Goal: Check status: Check status

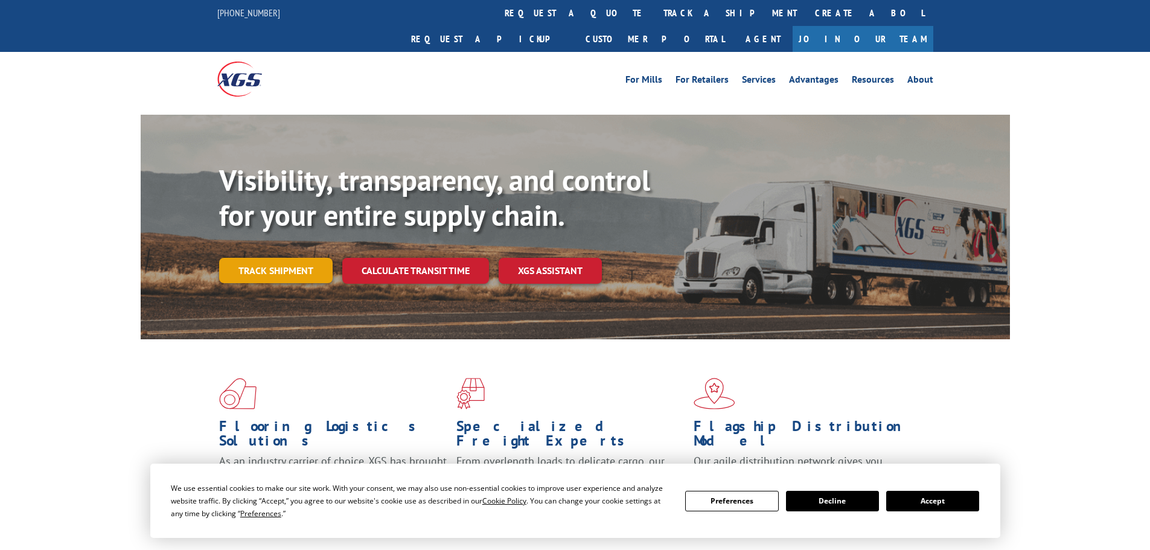
click at [278, 258] on link "Track shipment" at bounding box center [275, 270] width 113 height 25
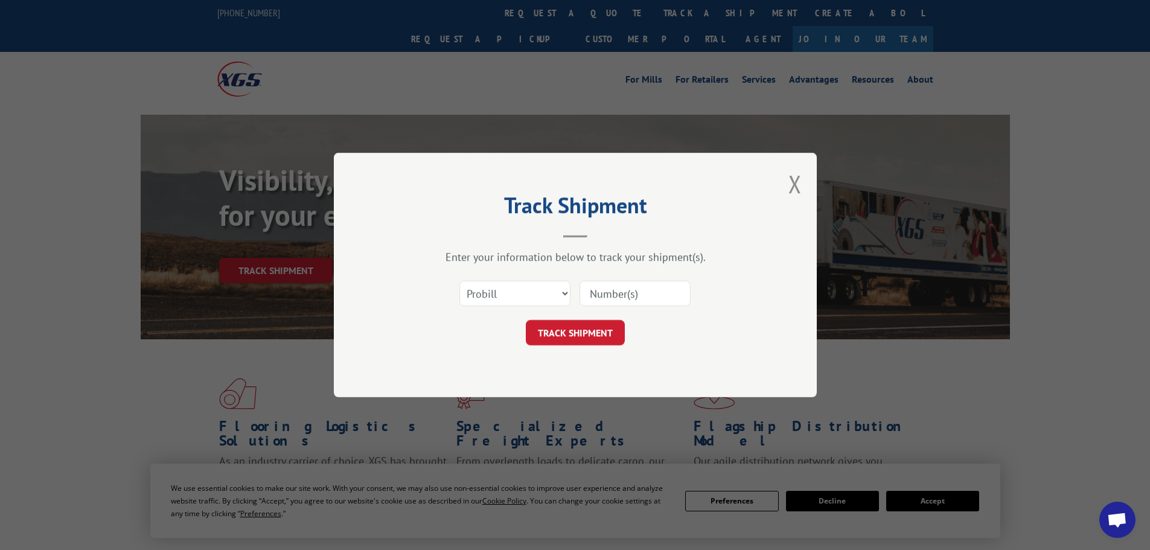
click at [682, 291] on input at bounding box center [634, 293] width 111 height 25
paste input "16566673"
type input "16566673"
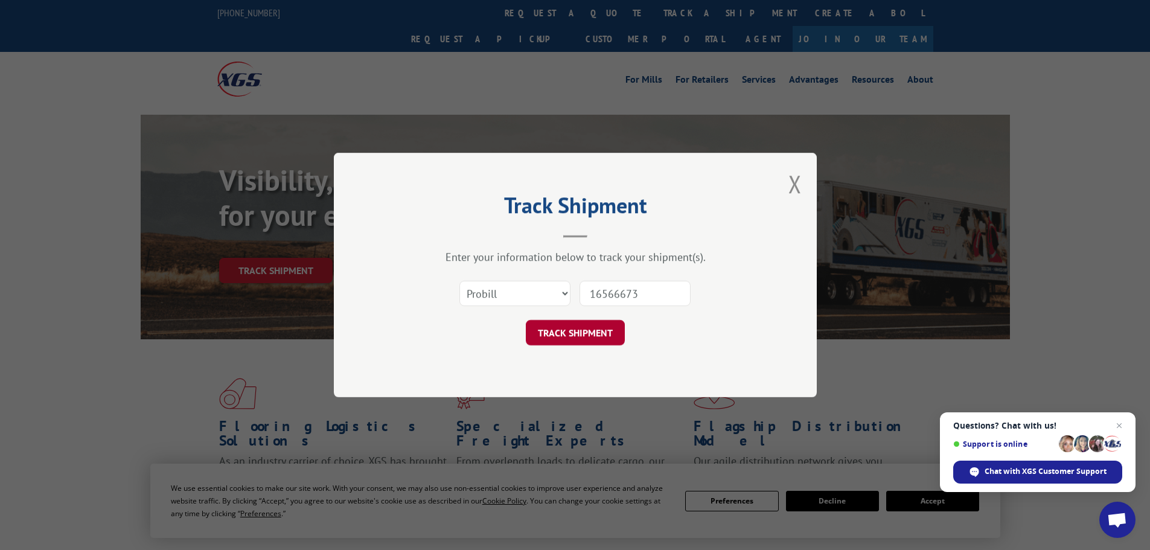
click at [570, 339] on button "TRACK SHIPMENT" at bounding box center [575, 332] width 99 height 25
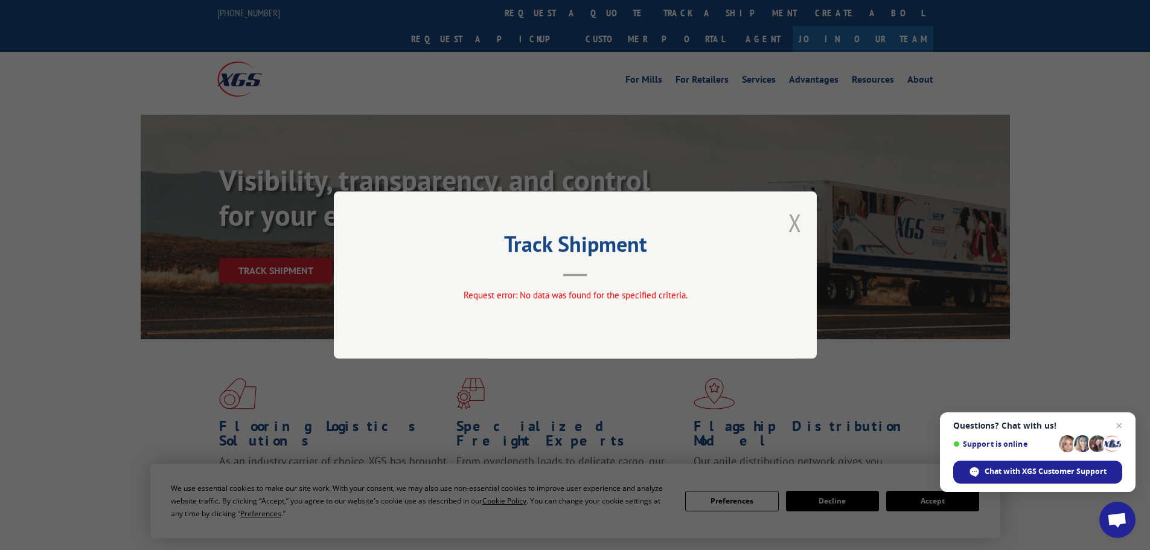
click at [792, 222] on button "Close modal" at bounding box center [794, 222] width 13 height 32
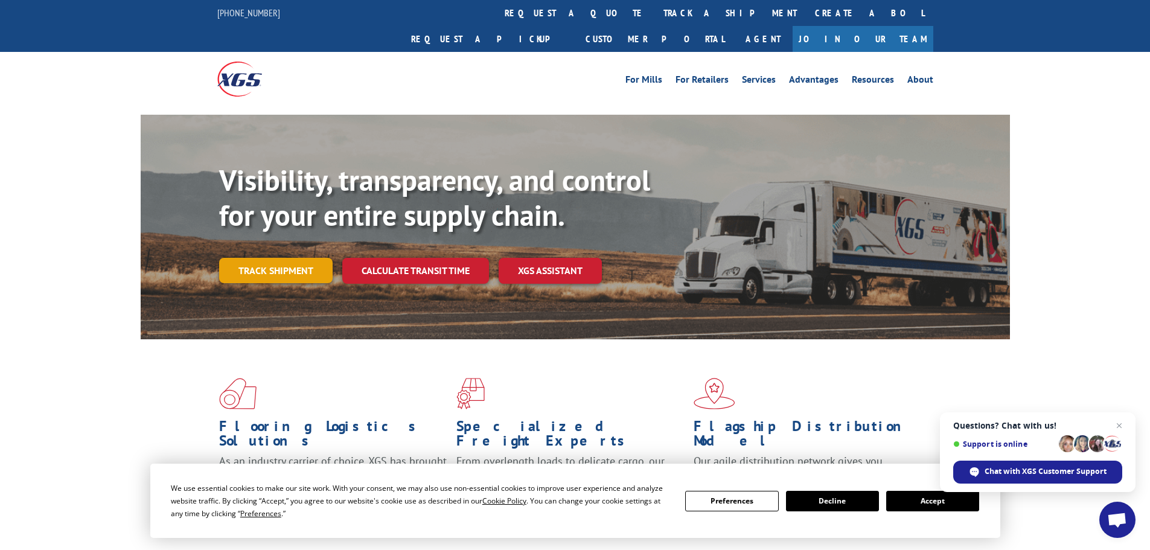
click at [279, 258] on link "Track shipment" at bounding box center [275, 270] width 113 height 25
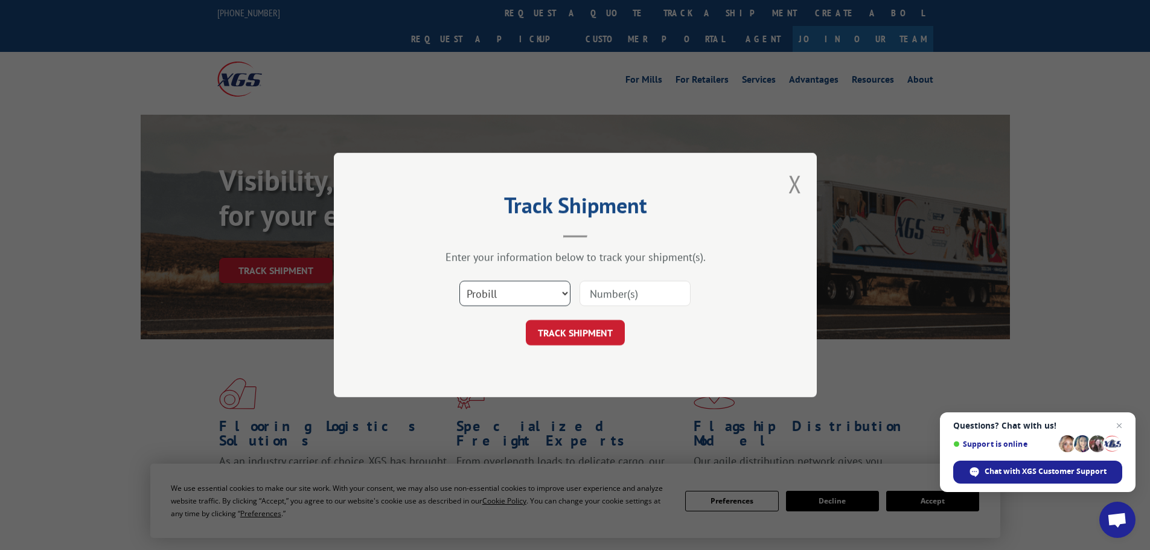
click at [495, 291] on select "Select category... Probill BOL PO" at bounding box center [514, 293] width 111 height 25
select select "bol"
click at [459, 281] on select "Select category... Probill BOL PO" at bounding box center [514, 293] width 111 height 25
click at [630, 297] on input at bounding box center [634, 293] width 111 height 25
paste input "16566673"
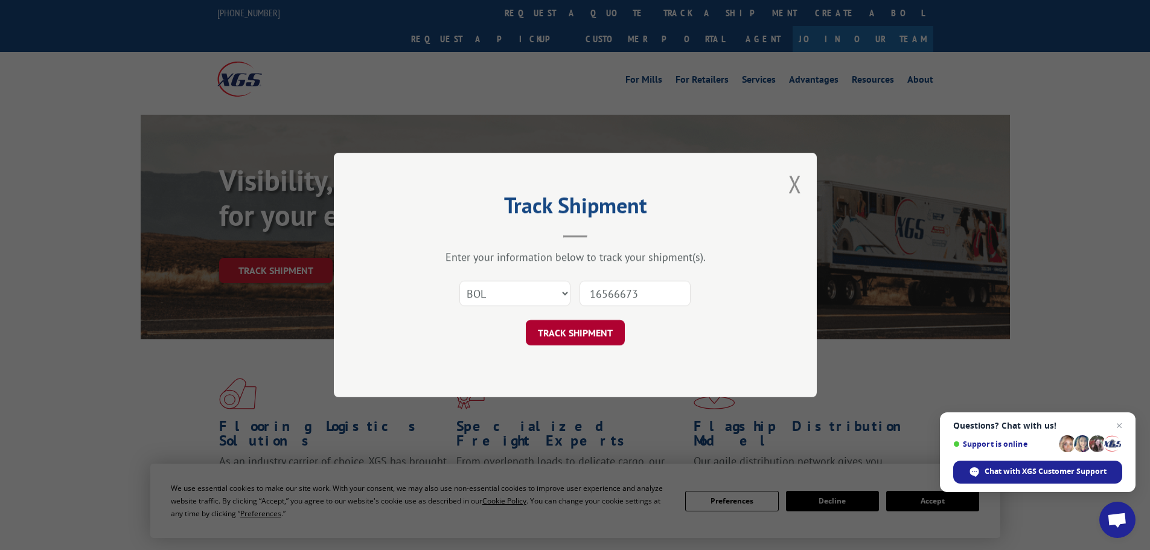
type input "16566673"
click at [579, 335] on button "TRACK SHIPMENT" at bounding box center [575, 332] width 99 height 25
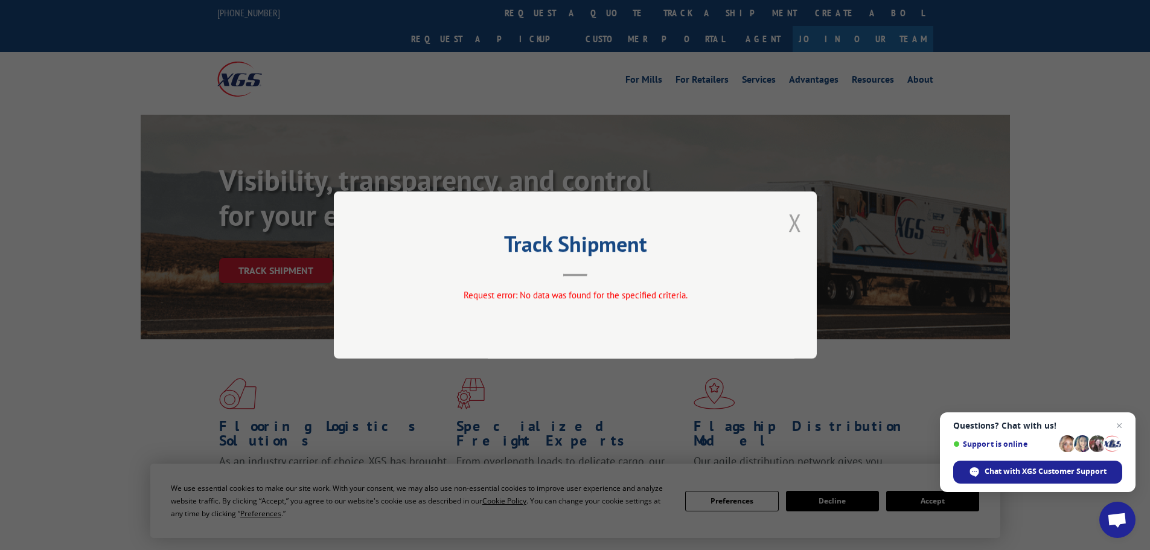
click at [796, 218] on button "Close modal" at bounding box center [794, 222] width 13 height 32
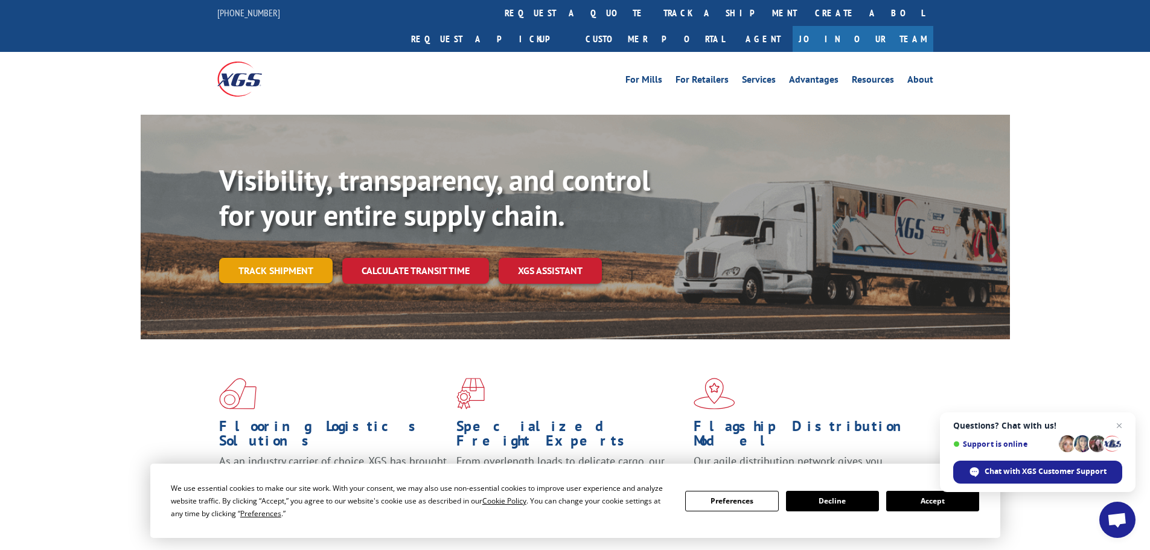
click at [263, 258] on link "Track shipment" at bounding box center [275, 270] width 113 height 25
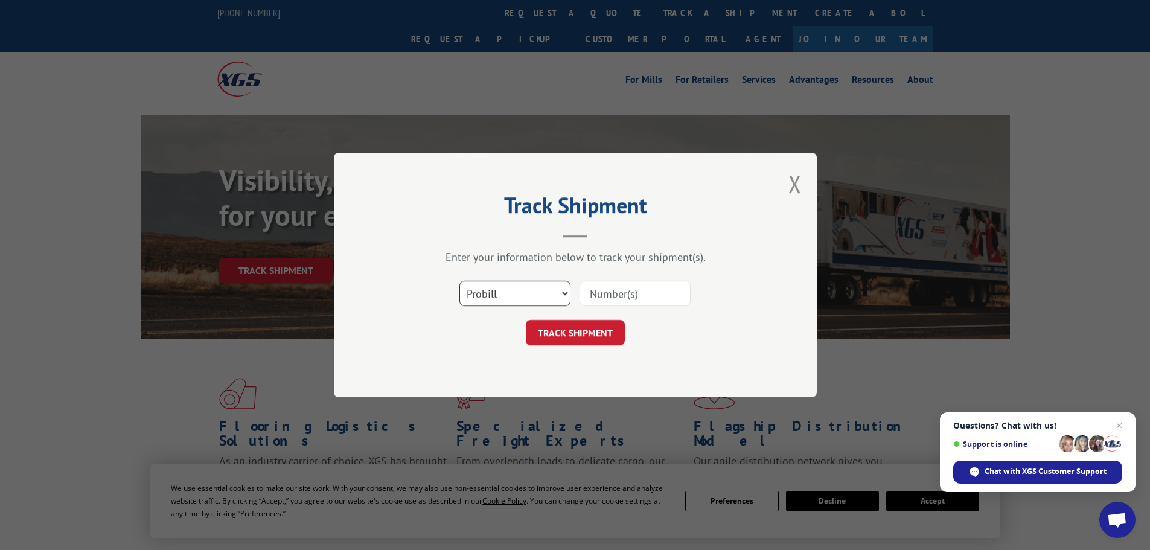
click at [549, 295] on select "Select category... Probill BOL PO" at bounding box center [514, 293] width 111 height 25
select select "po"
click at [459, 281] on select "Select category... Probill BOL PO" at bounding box center [514, 293] width 111 height 25
click at [651, 288] on input at bounding box center [634, 293] width 111 height 25
paste input "16566673"
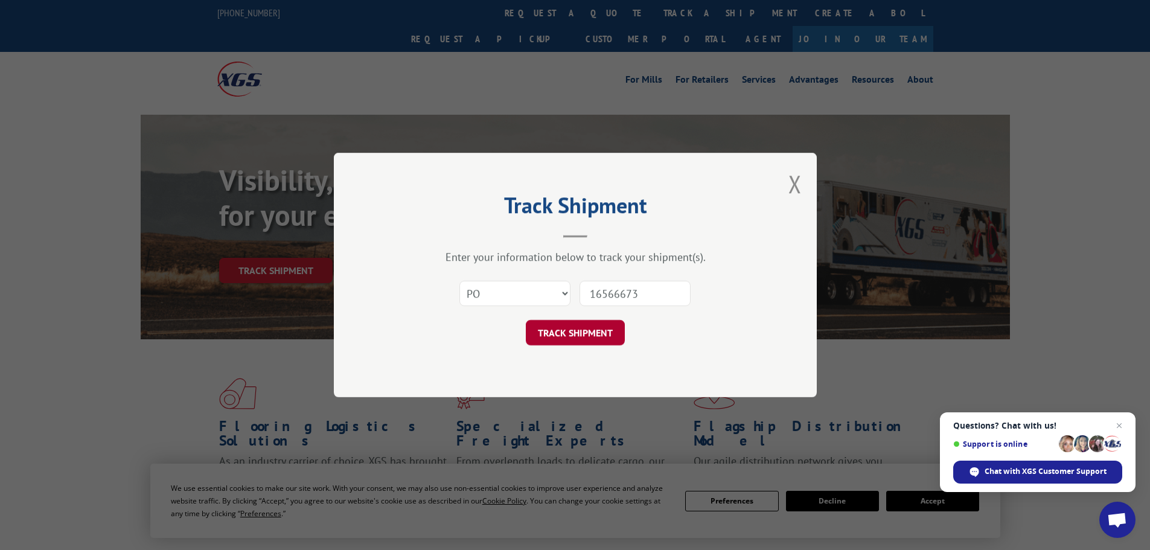
type input "16566673"
click at [592, 334] on button "TRACK SHIPMENT" at bounding box center [575, 332] width 99 height 25
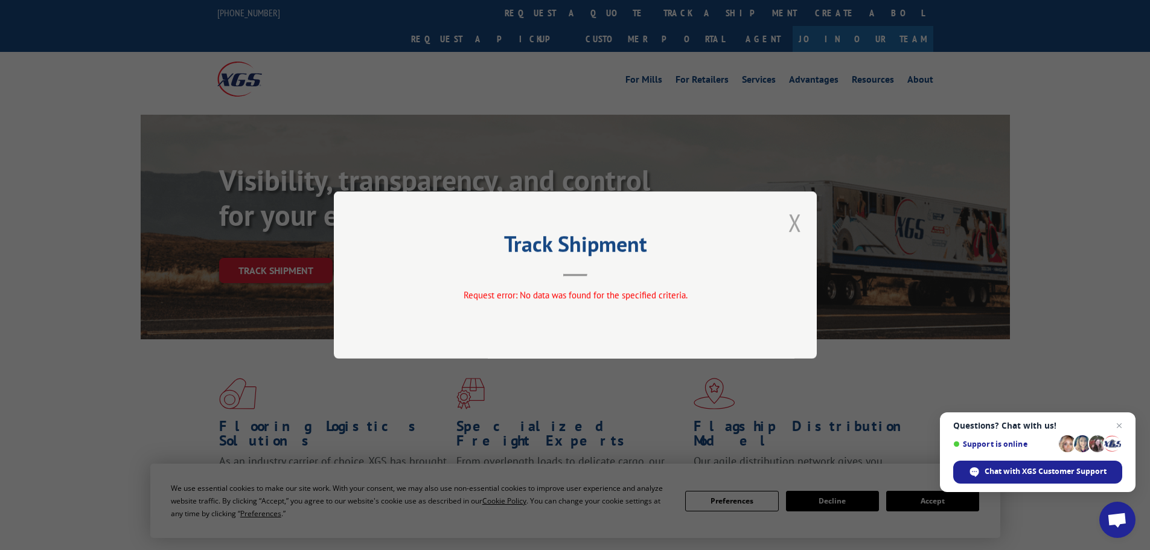
click at [797, 227] on button "Close modal" at bounding box center [794, 222] width 13 height 32
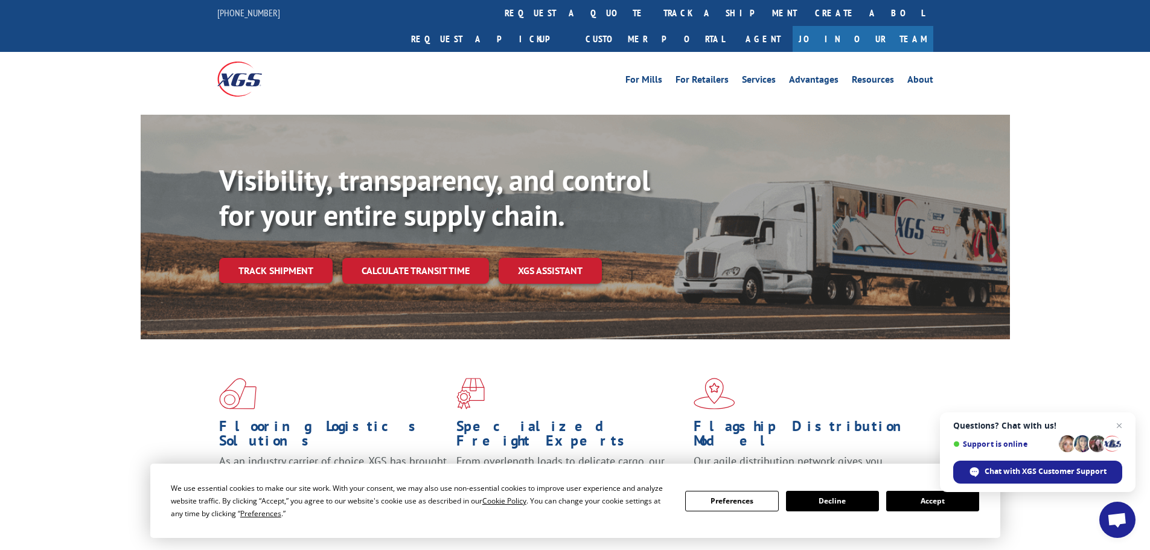
click at [292, 226] on div "Visibility, transparency, and control for your entire supply chain. Track shipm…" at bounding box center [614, 247] width 791 height 168
click at [291, 258] on link "Track shipment" at bounding box center [275, 270] width 113 height 25
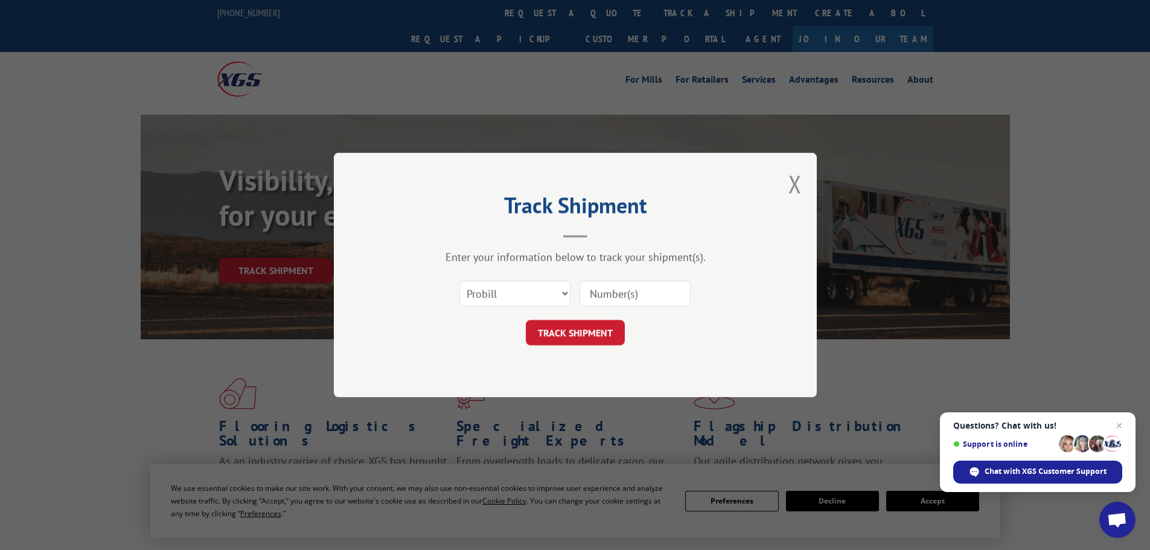
click at [624, 296] on input at bounding box center [634, 293] width 111 height 25
paste input "17687908"
type input "17687908"
click at [587, 336] on button "TRACK SHIPMENT" at bounding box center [575, 332] width 99 height 25
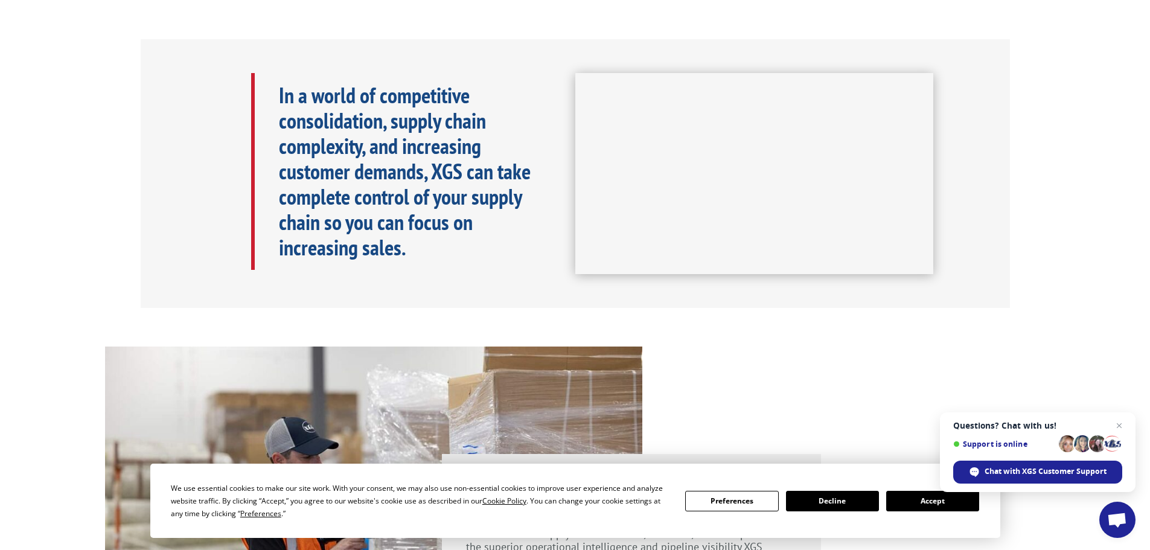
scroll to position [121, 0]
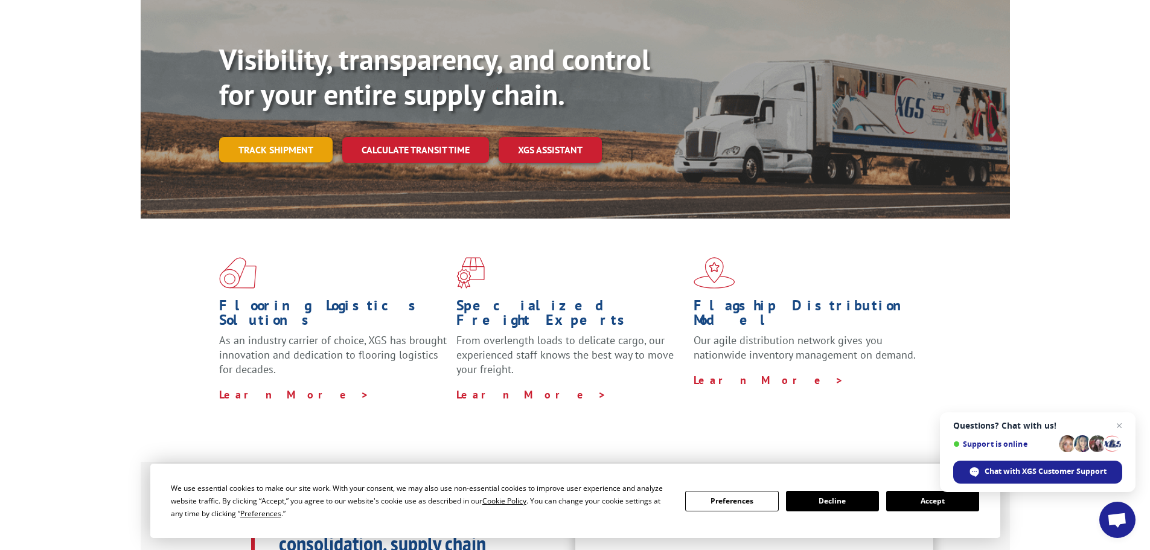
click at [279, 137] on link "Track shipment" at bounding box center [275, 149] width 113 height 25
